Goal: Task Accomplishment & Management: Manage account settings

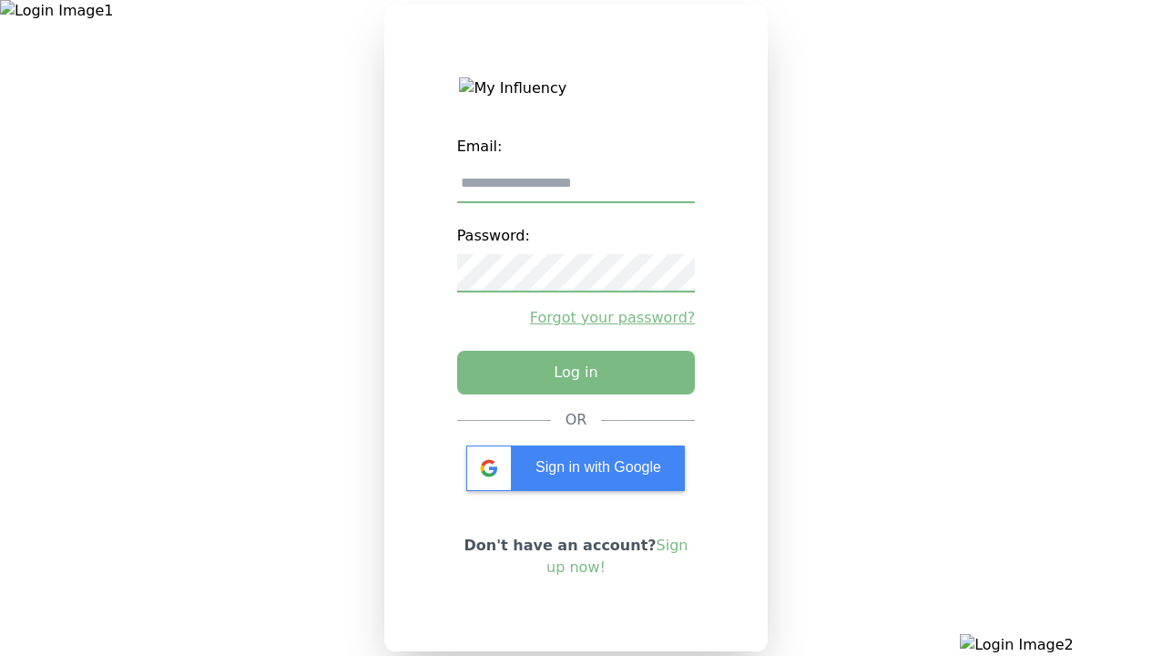
click at [576, 190] on input "email" at bounding box center [576, 184] width 239 height 38
type input "**********"
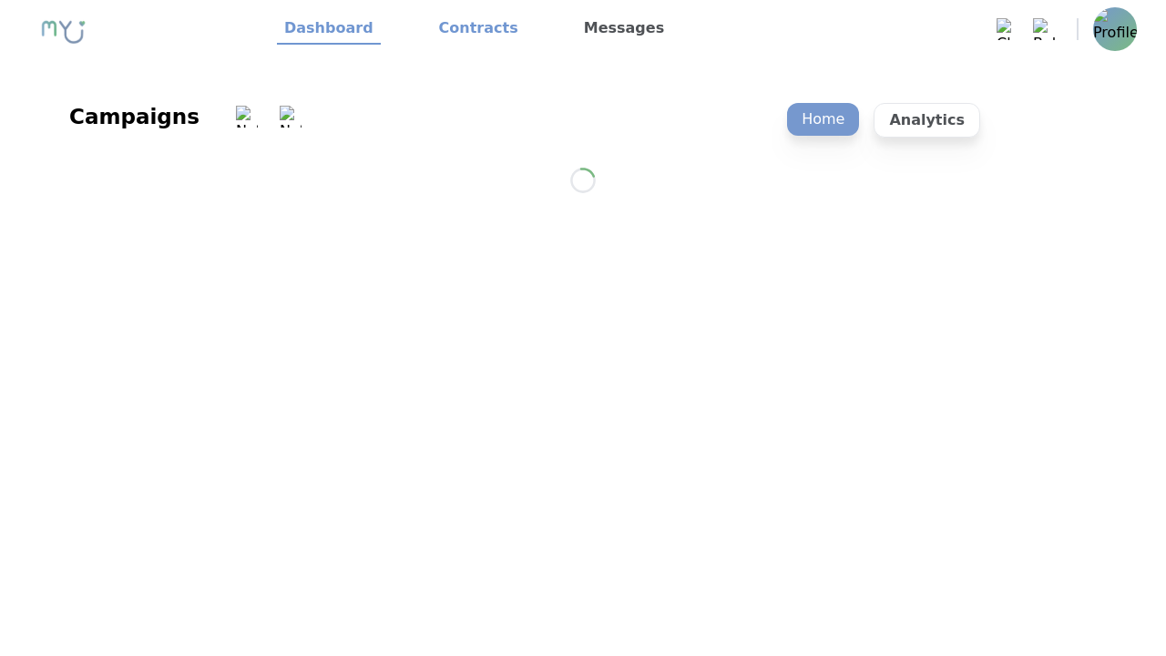
click at [467, 29] on link "Contracts" at bounding box center [479, 29] width 94 height 31
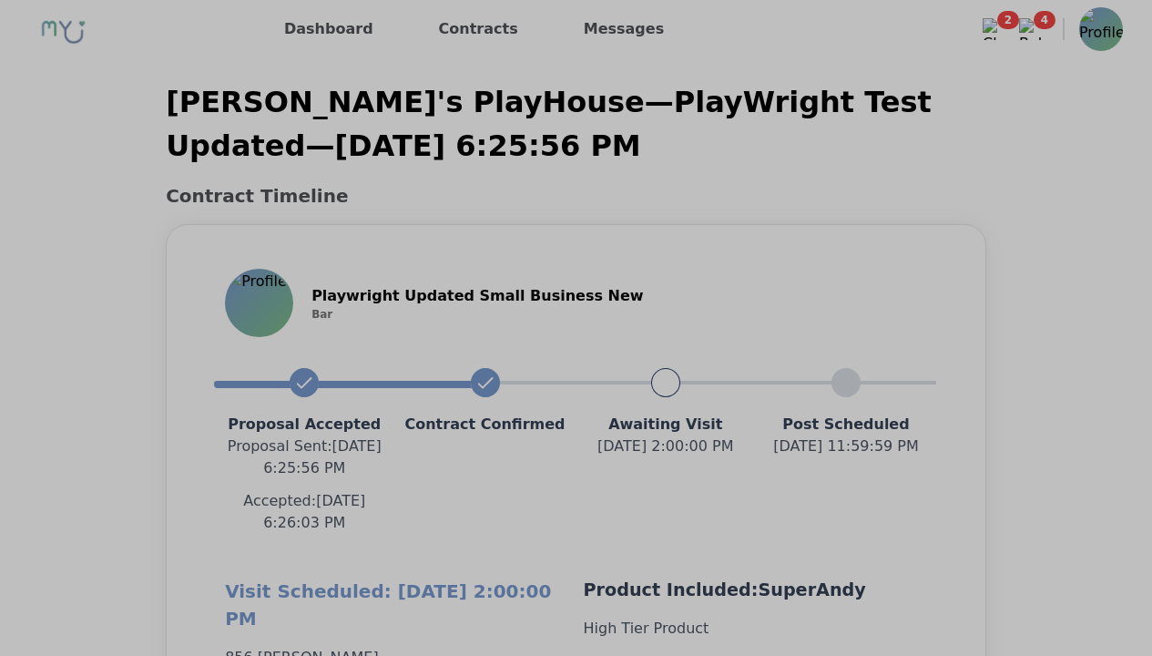
scroll to position [1626, 0]
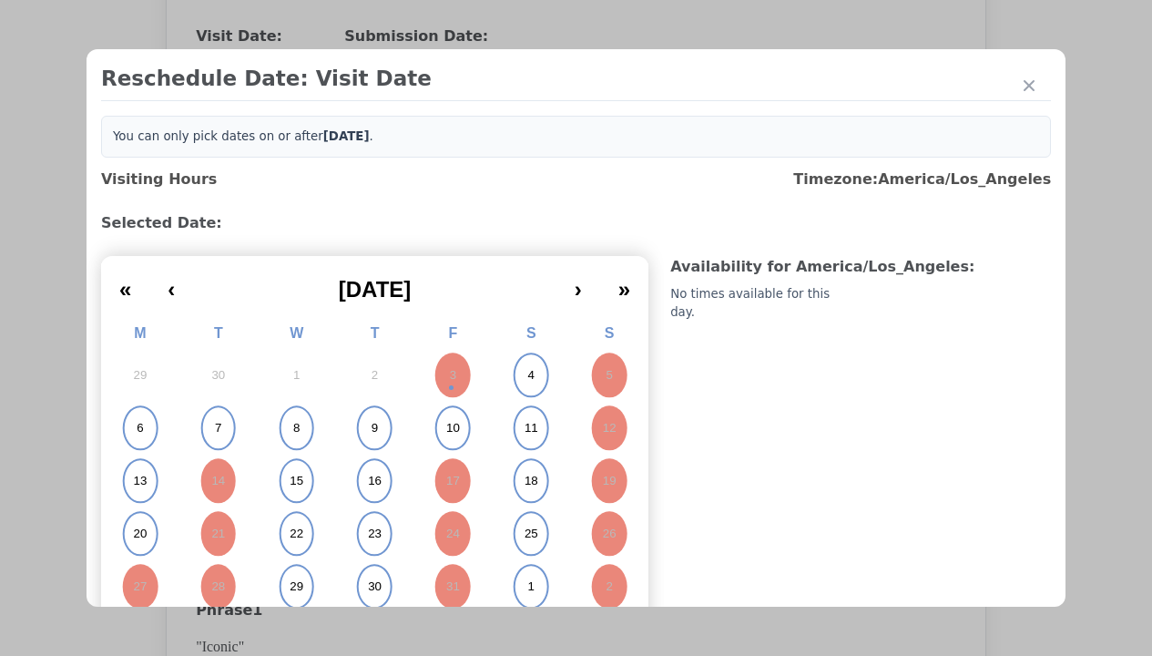
click at [139, 428] on abbr "6" at bounding box center [140, 428] width 6 height 16
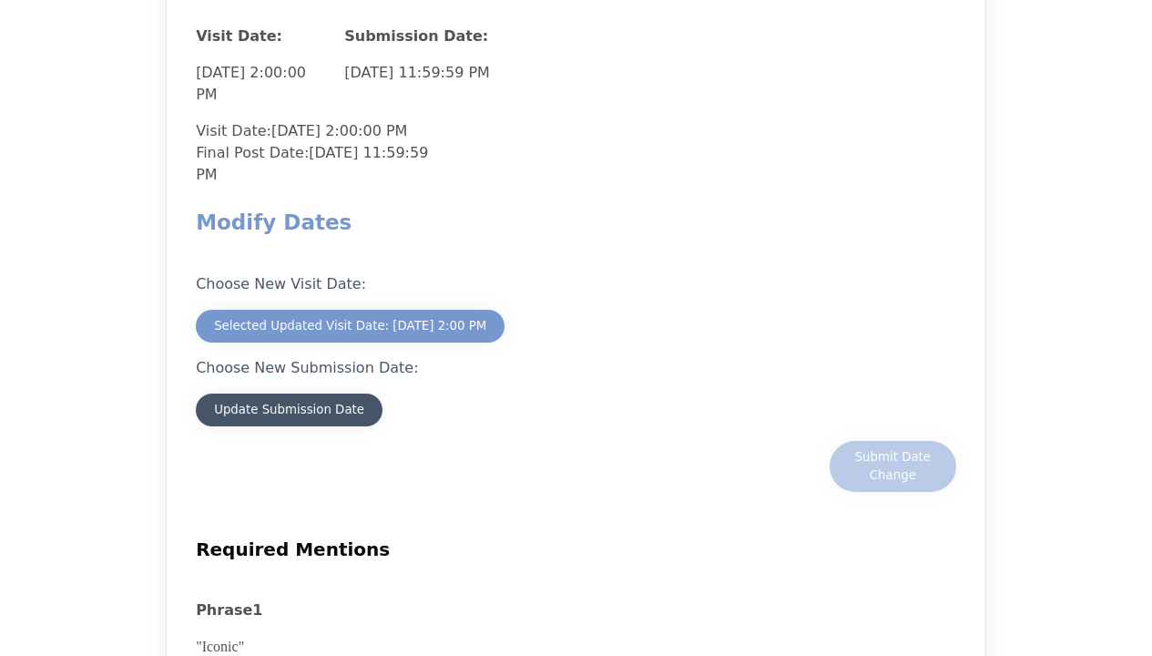
click at [289, 412] on div "Update Submission Date" at bounding box center [289, 410] width 150 height 18
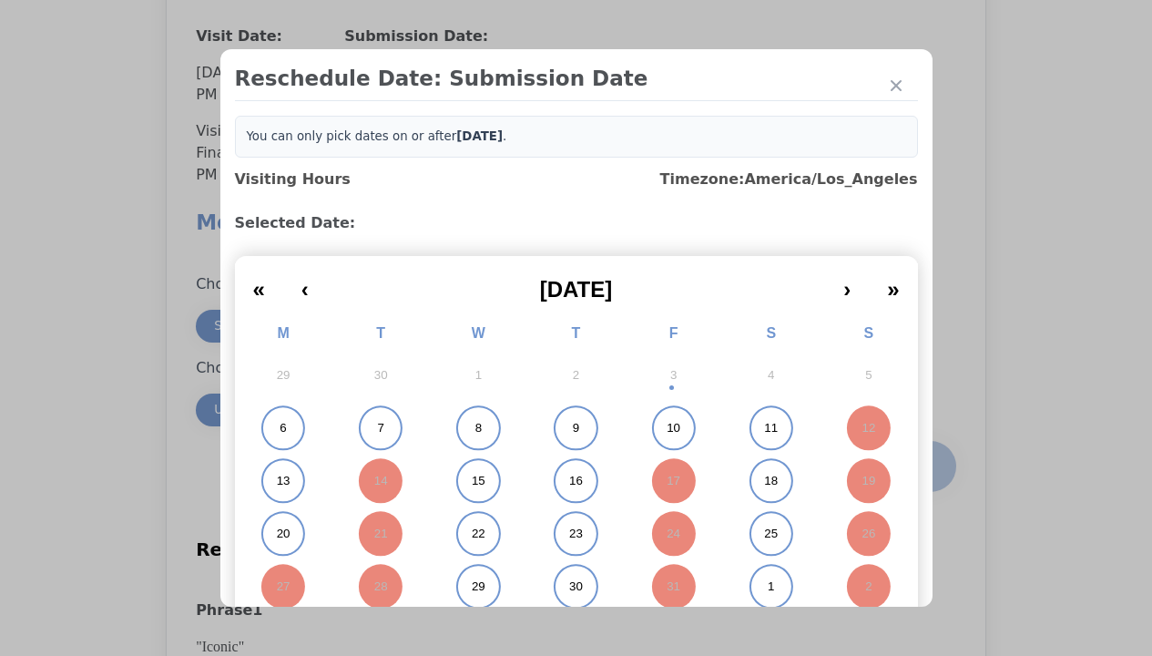
click at [280, 428] on abbr "6" at bounding box center [283, 428] width 6 height 16
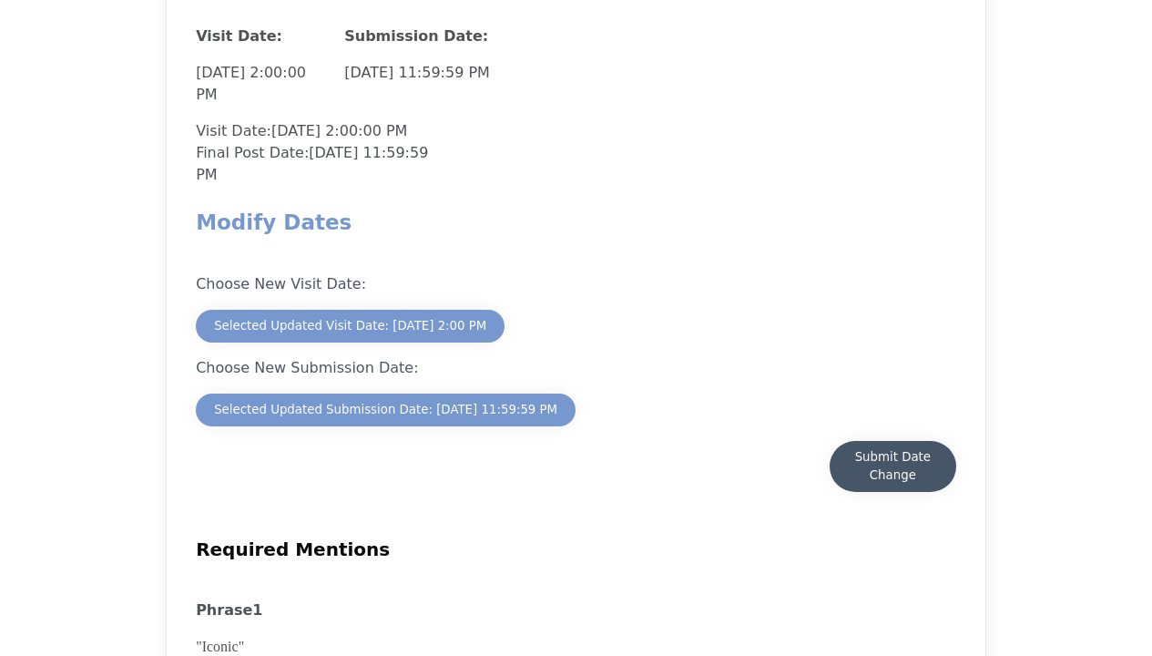
click at [892, 468] on div "Submit Date Change" at bounding box center [893, 466] width 90 height 36
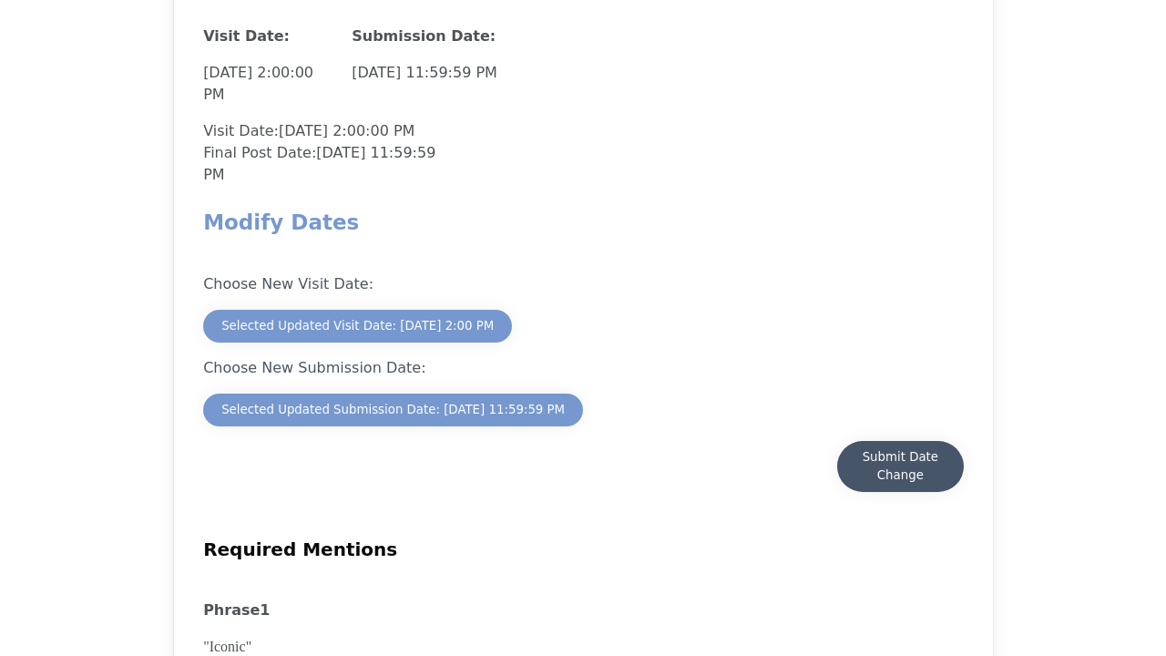
scroll to position [1599, 0]
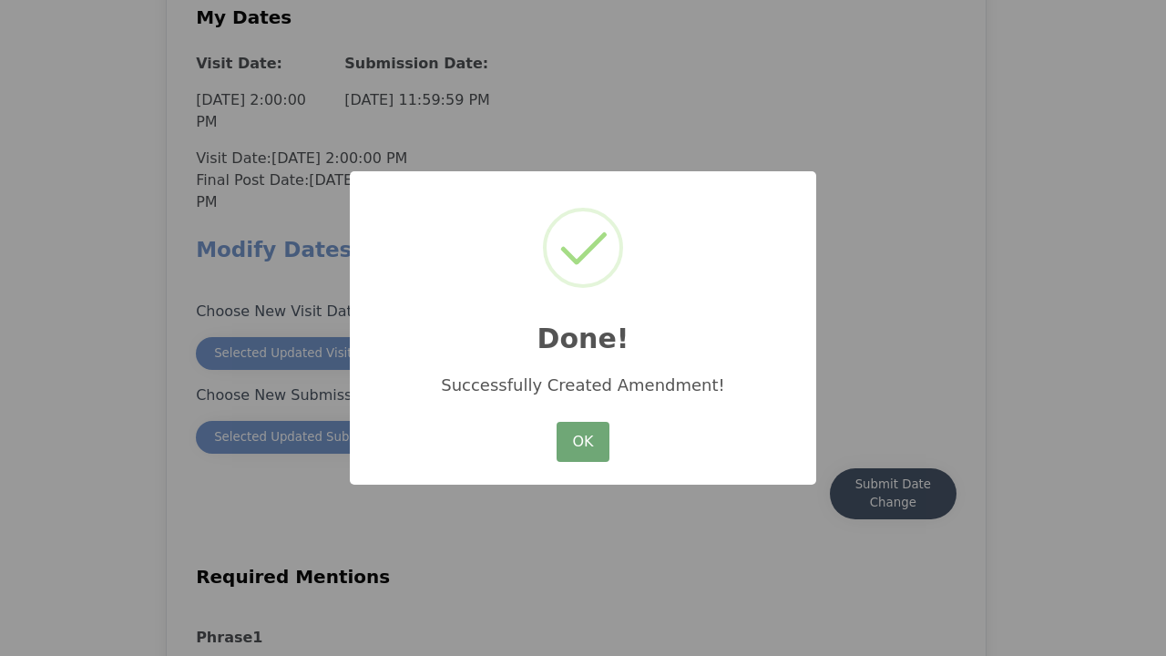
click at [583, 443] on button "OK" at bounding box center [582, 442] width 53 height 40
